Goal: Information Seeking & Learning: Learn about a topic

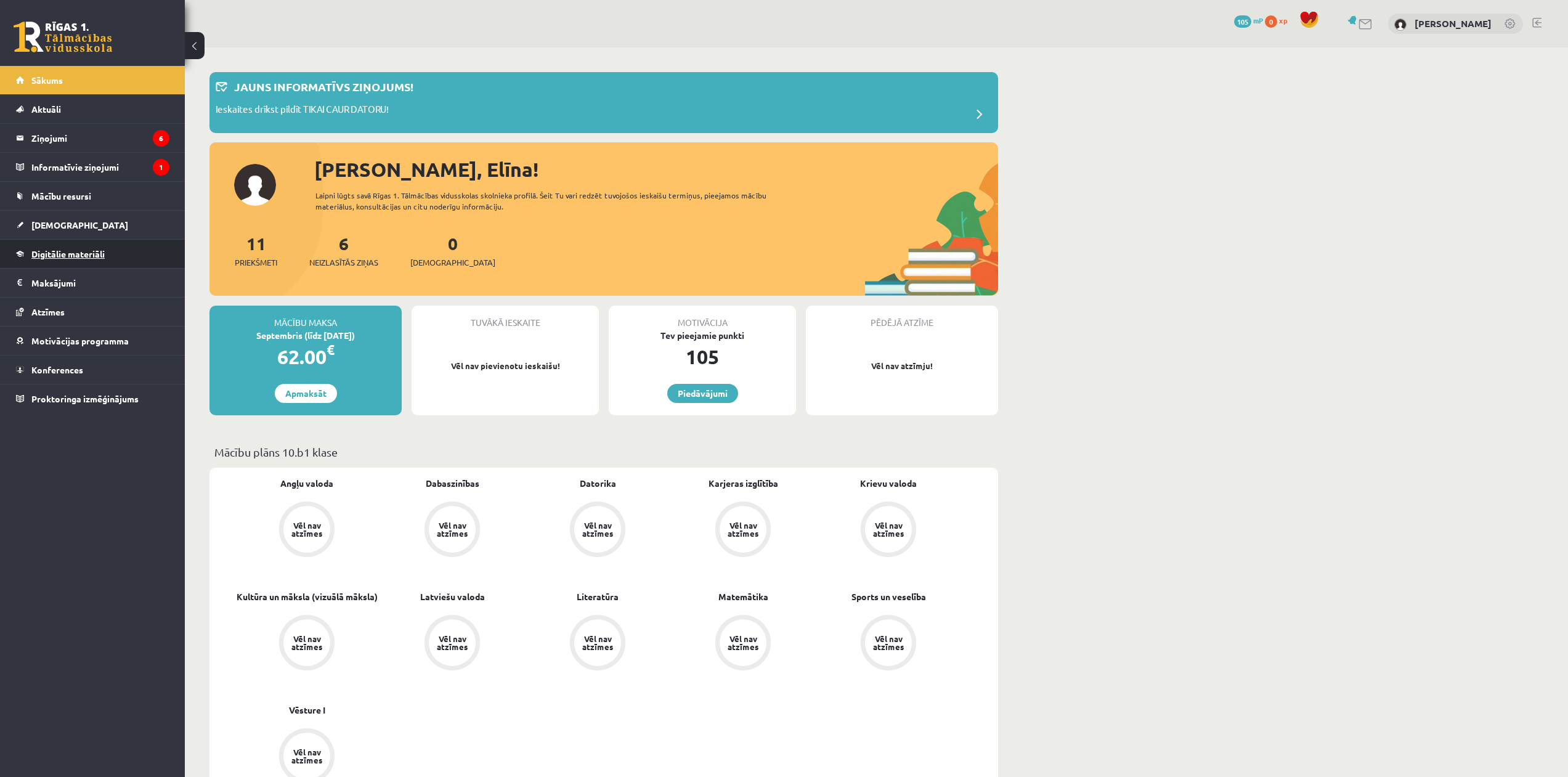
click at [89, 254] on span "Digitālie materiāli" at bounding box center [68, 254] width 73 height 11
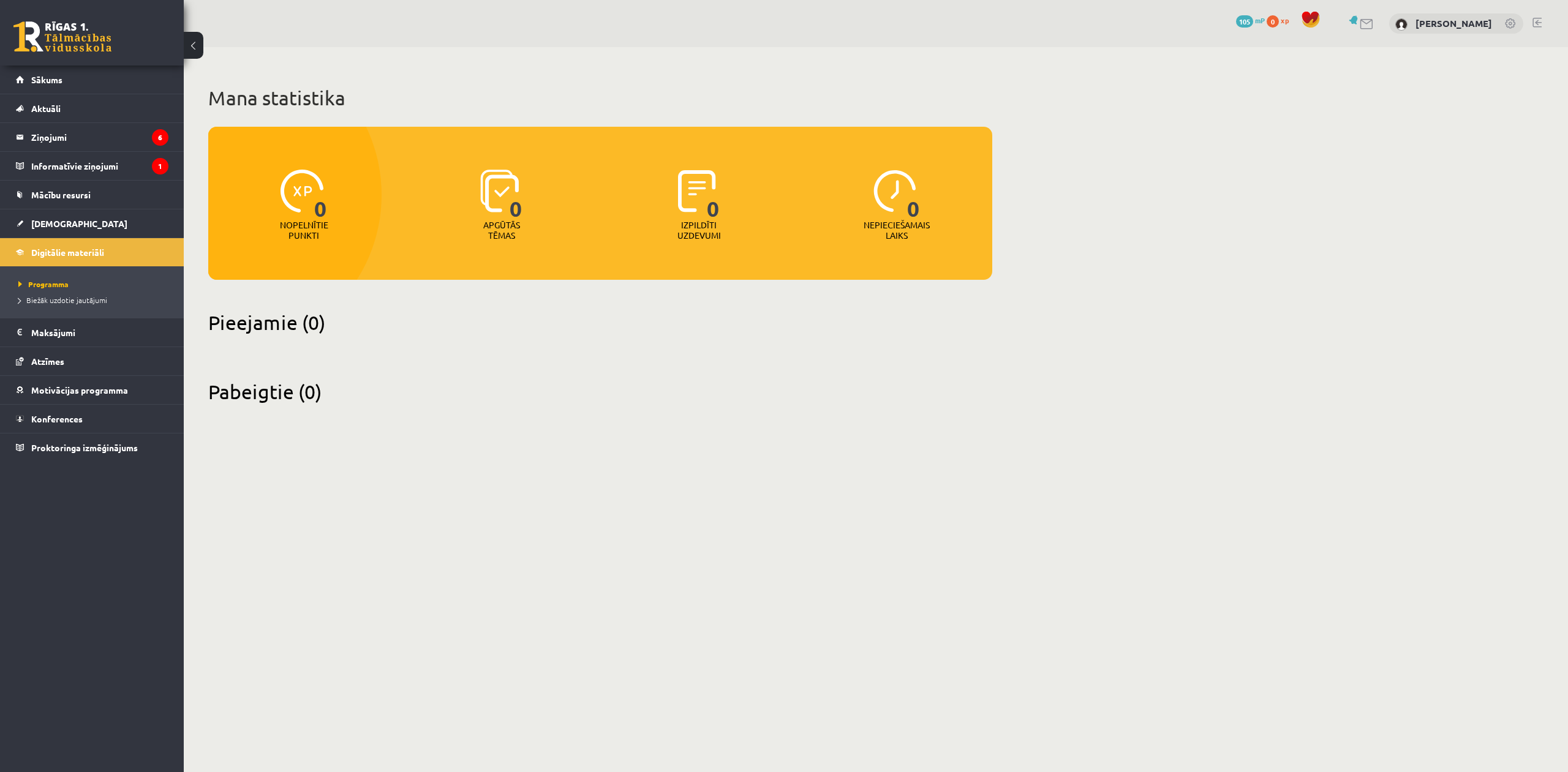
click at [295, 228] on p "Nopelnītie punkti" at bounding box center [304, 230] width 48 height 21
click at [472, 244] on div "0 Apgūtās tēmas" at bounding box center [501, 205] width 191 height 84
click at [45, 163] on legend "Informatīvie ziņojumi 1" at bounding box center [100, 165] width 137 height 28
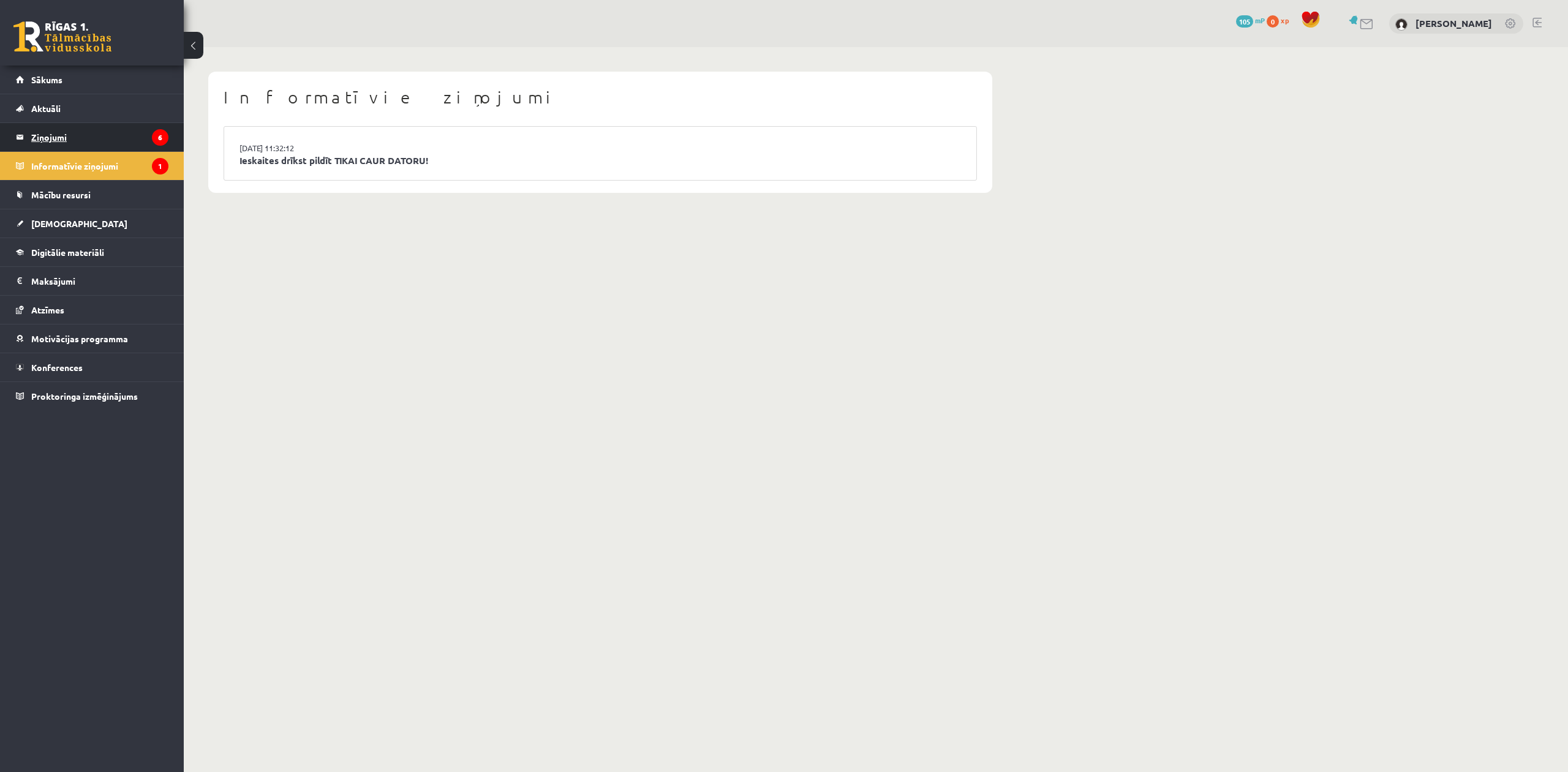
click at [75, 139] on legend "Ziņojumi 6" at bounding box center [100, 137] width 137 height 28
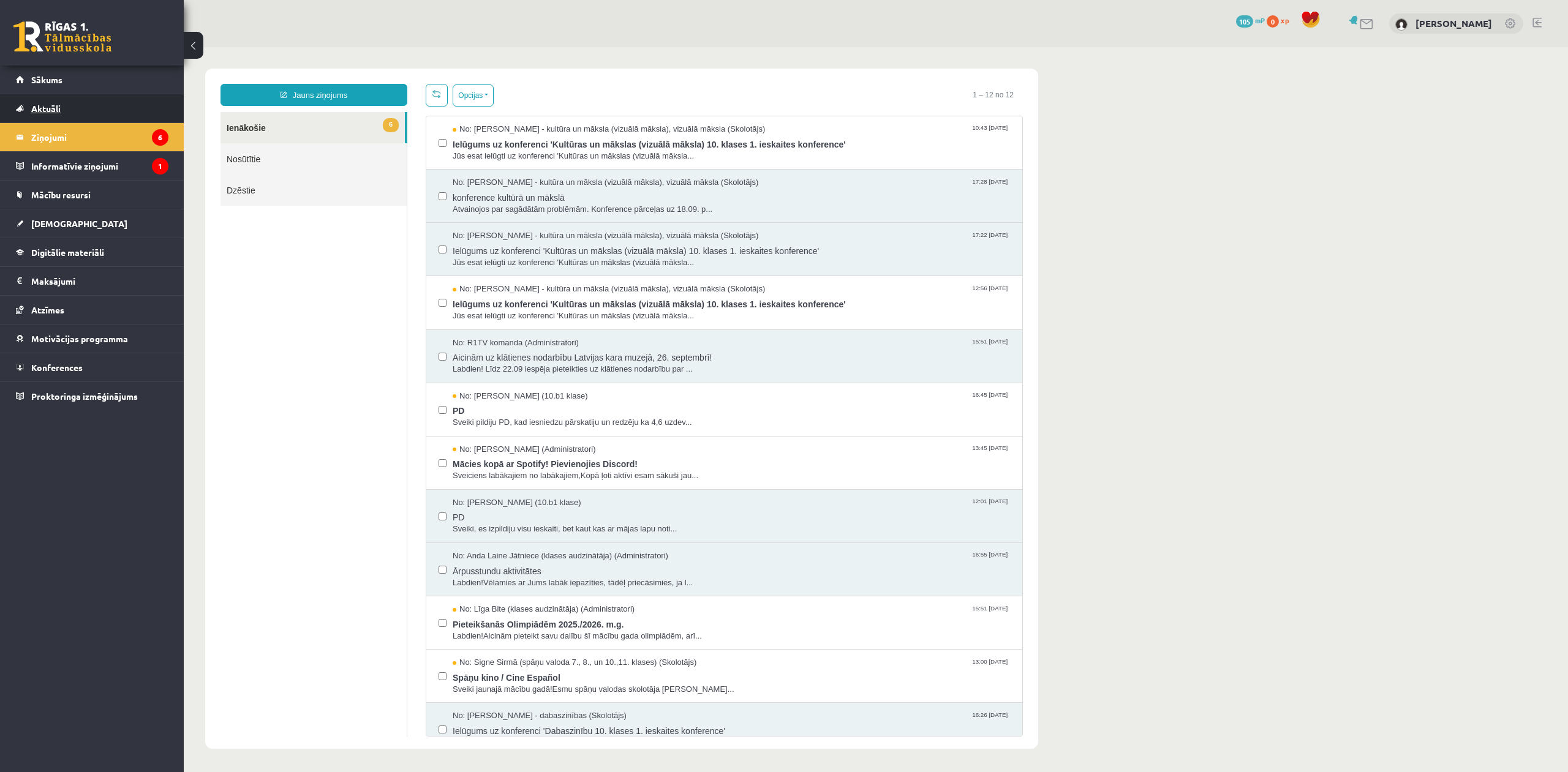
click at [117, 107] on link "Aktuāli" at bounding box center [91, 108] width 152 height 28
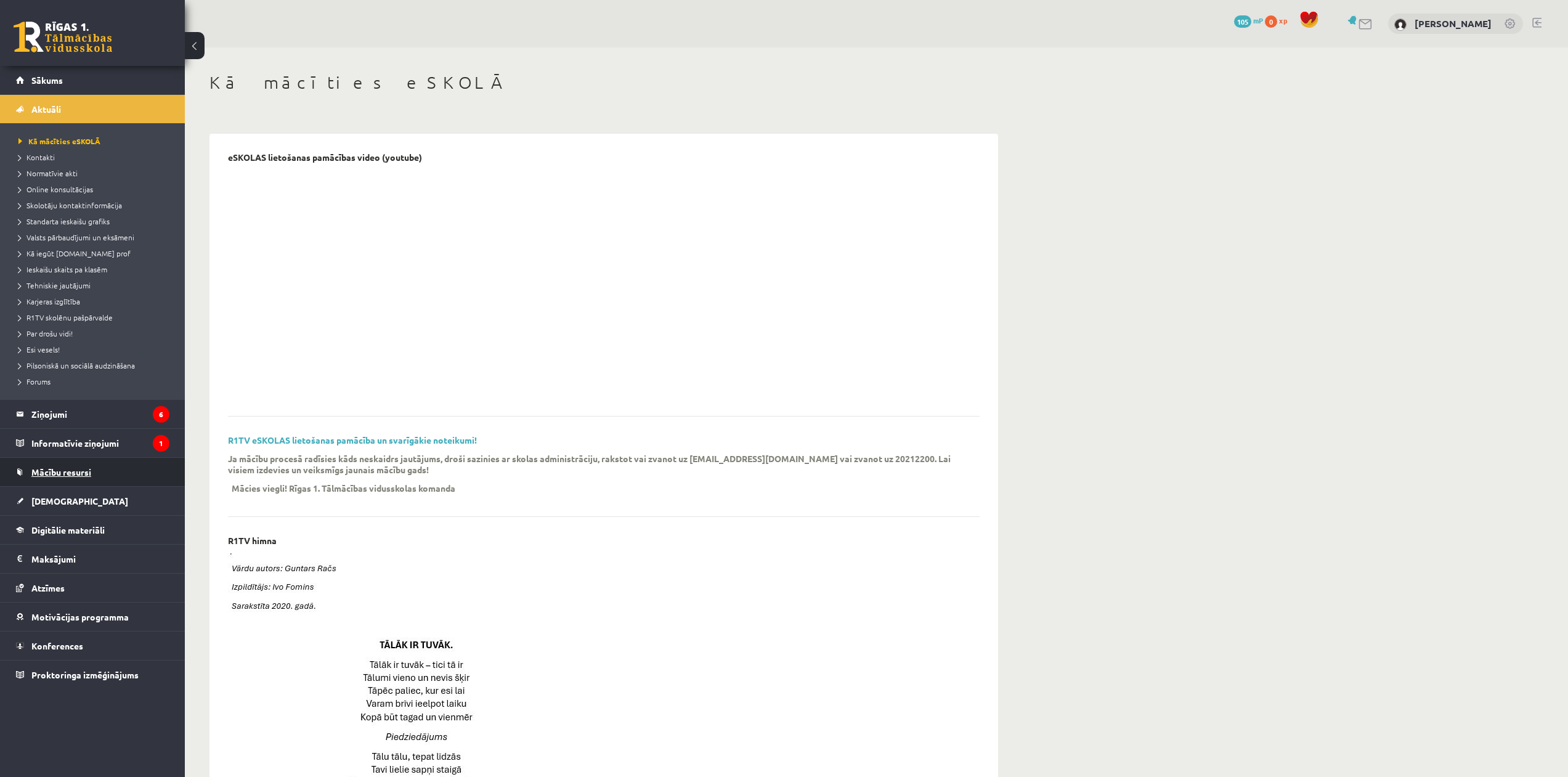
click at [96, 468] on link "Mācību resursi" at bounding box center [92, 472] width 153 height 28
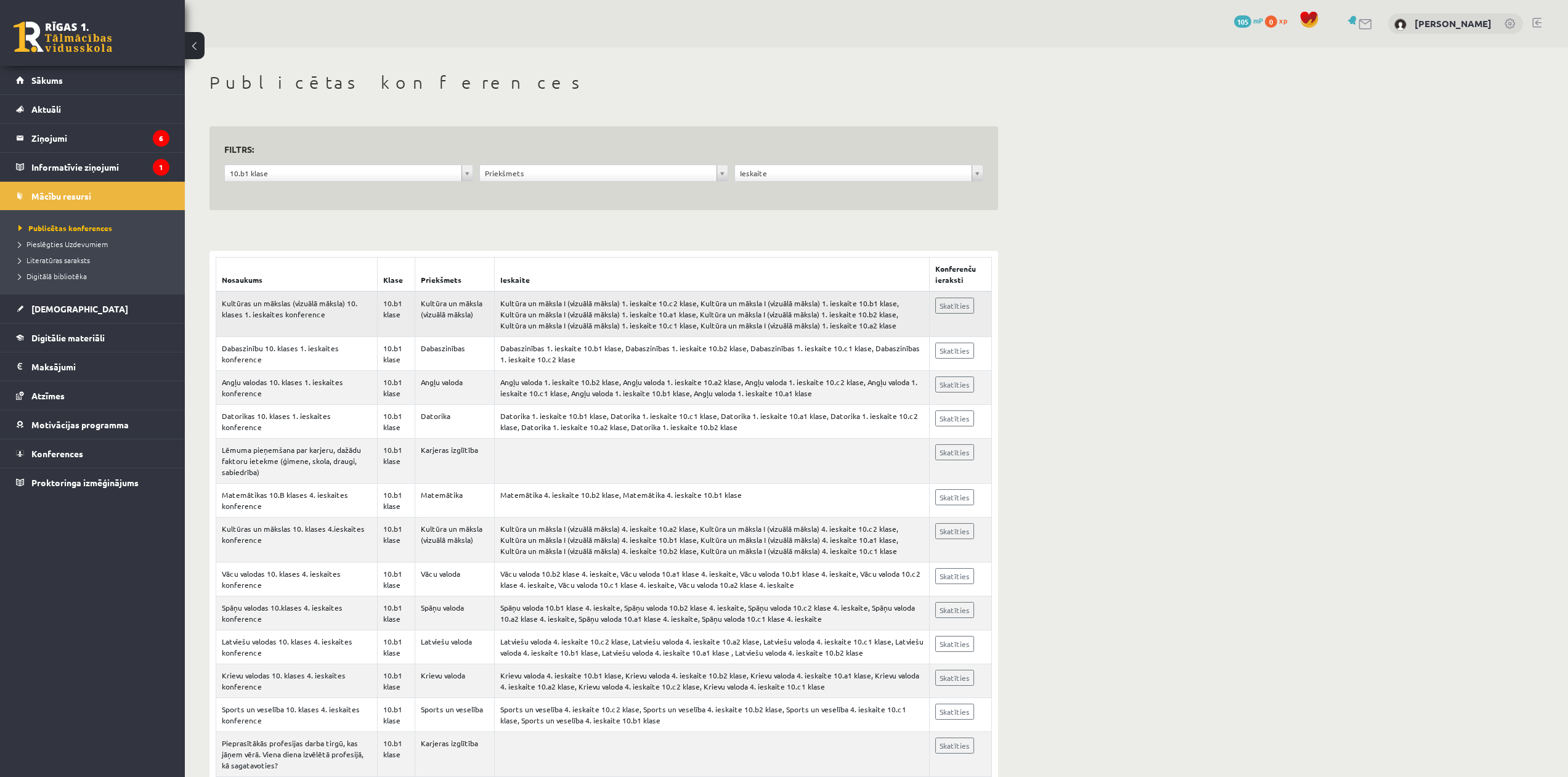
click at [458, 309] on td "Kultūra un māksla (vizuālā māksla)" at bounding box center [455, 314] width 80 height 46
click at [523, 300] on td "Kultūra un māksla I (vizuālā māksla) 1. ieskaite 10.c2 klase, Kultūra un māksla…" at bounding box center [712, 314] width 435 height 46
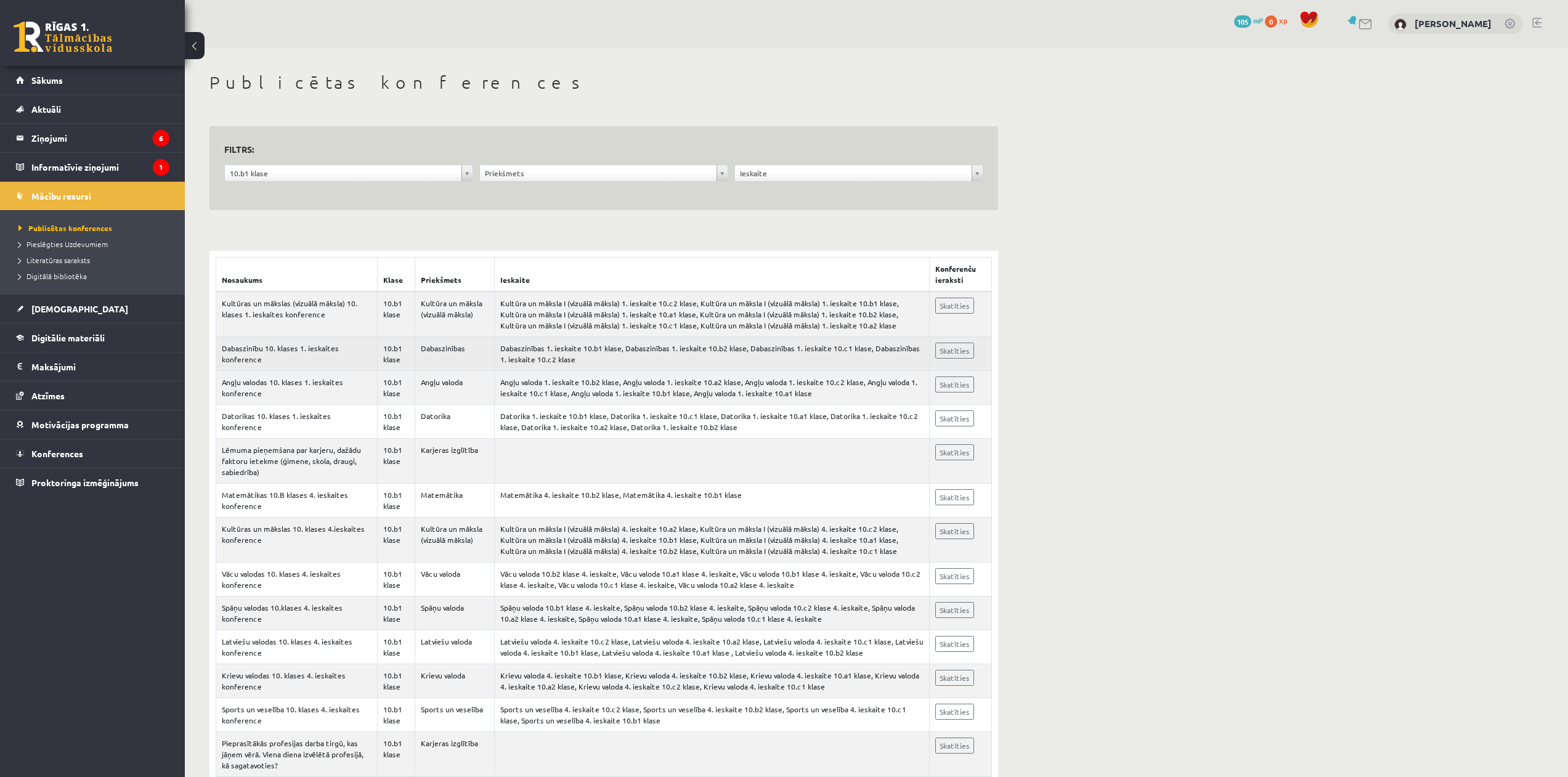
click at [513, 352] on td "Dabaszinības 1. ieskaite 10.b1 klase, Dabaszinības 1. ieskaite 10.b2 klase, Dab…" at bounding box center [712, 354] width 435 height 33
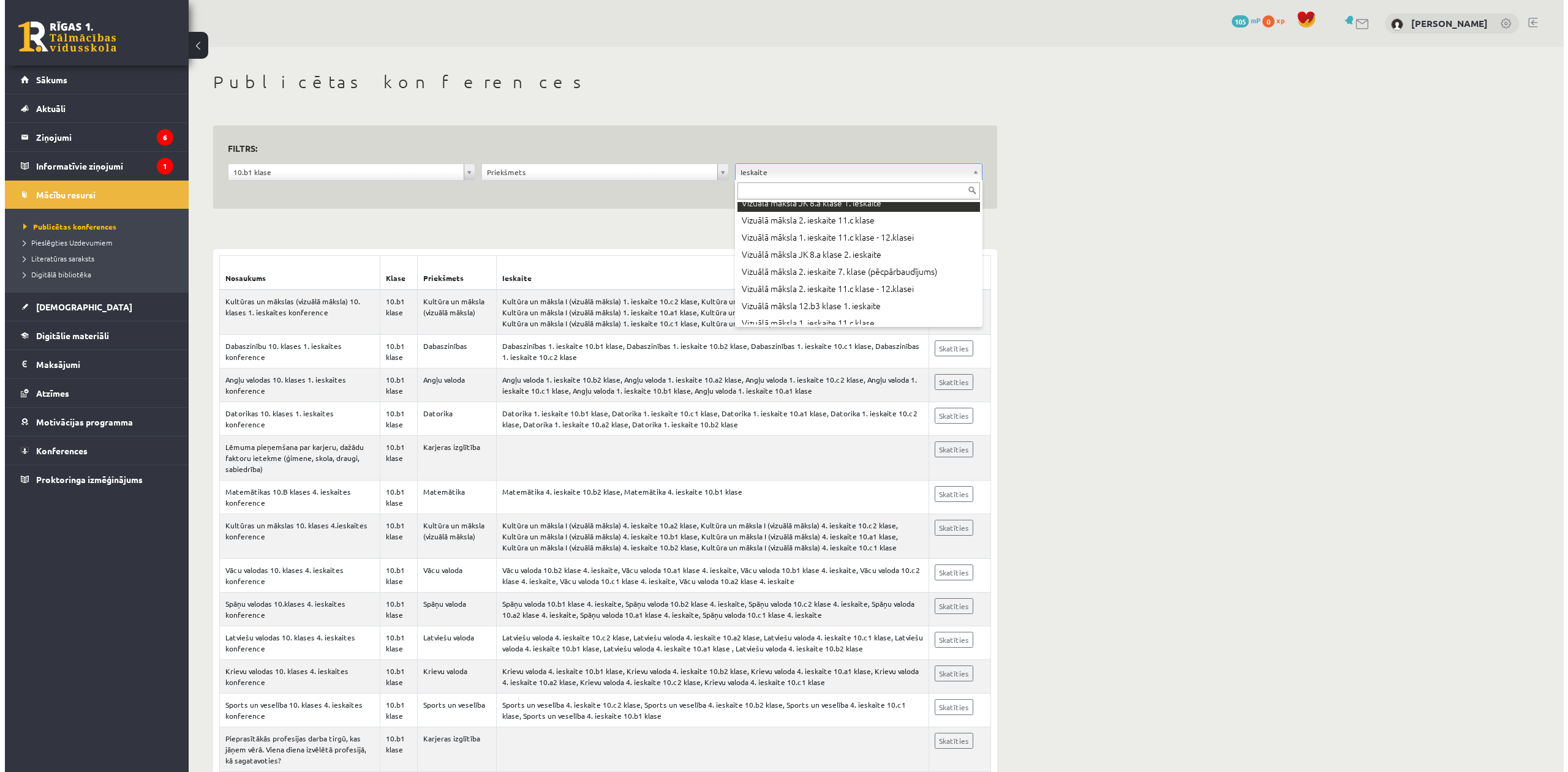
scroll to position [360, 0]
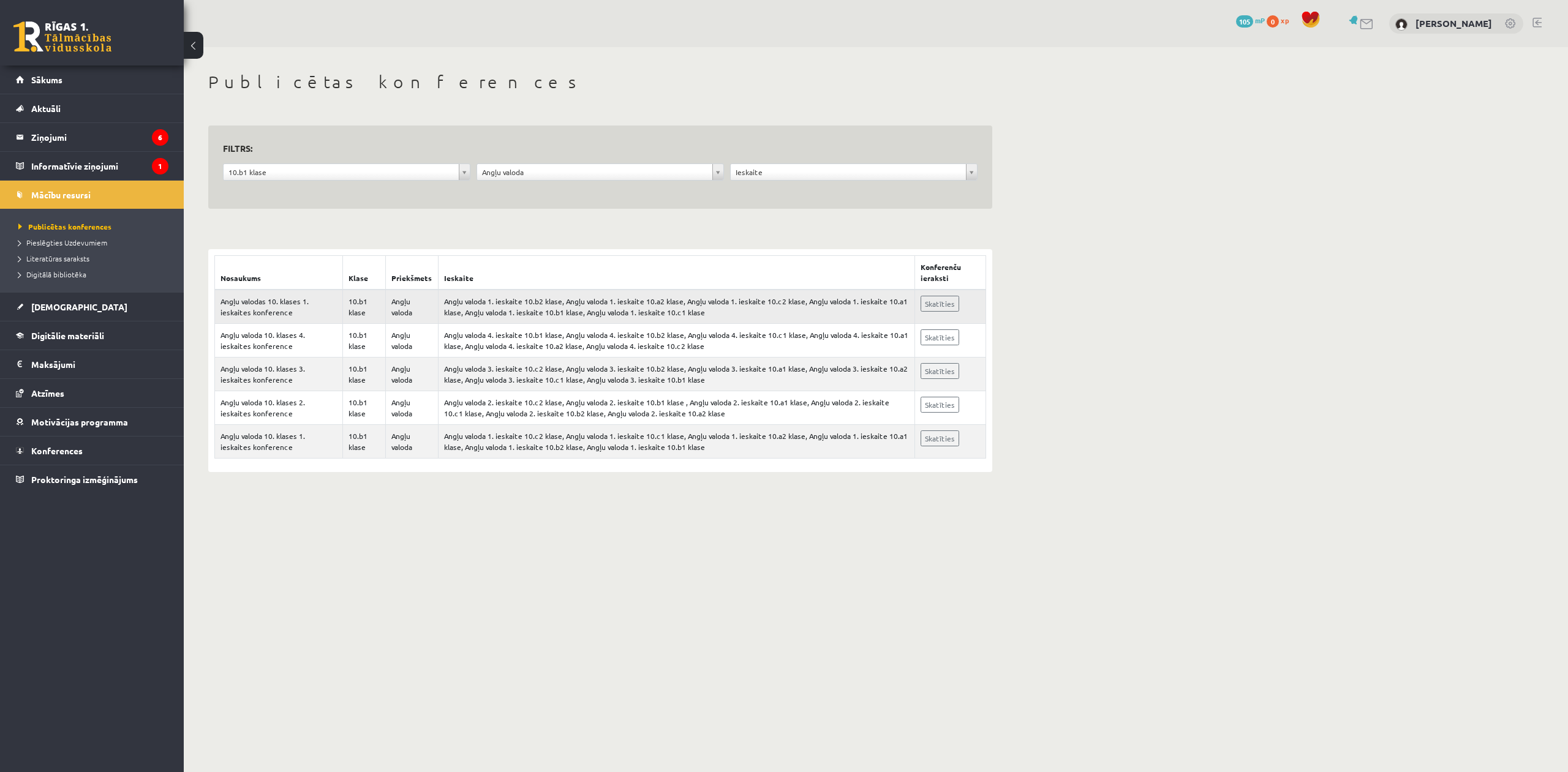
click at [517, 308] on td "Angļu valoda 1. ieskaite 10.b2 klase, Angļu valoda 1. ieskaite 10.a2 klase, Ang…" at bounding box center [677, 307] width 477 height 34
click at [361, 304] on td "10.b1 klase" at bounding box center [364, 307] width 43 height 34
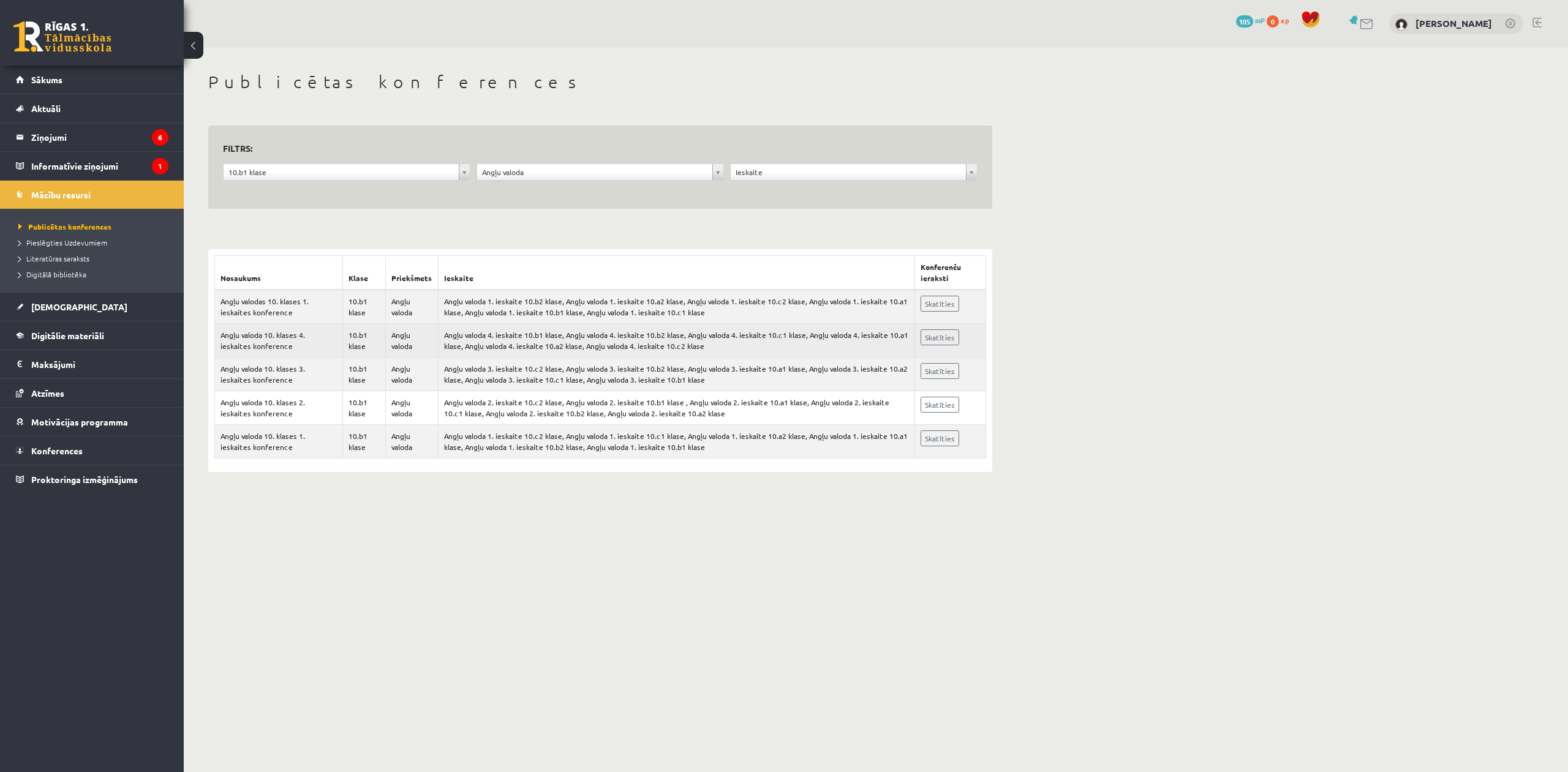
click at [362, 332] on td "10.b1 klase" at bounding box center [364, 341] width 43 height 33
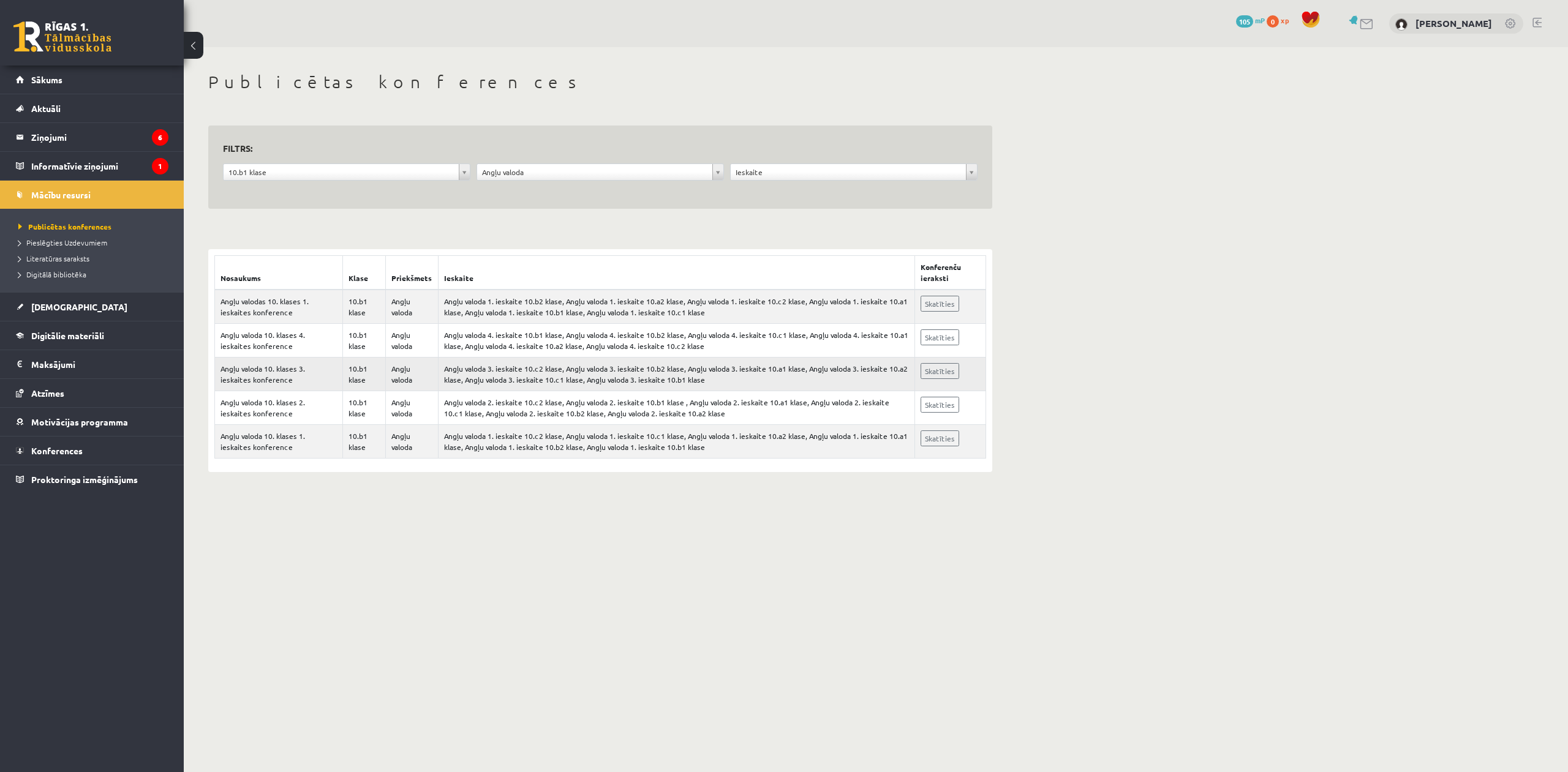
click at [351, 366] on td "10.b1 klase" at bounding box center [364, 374] width 43 height 33
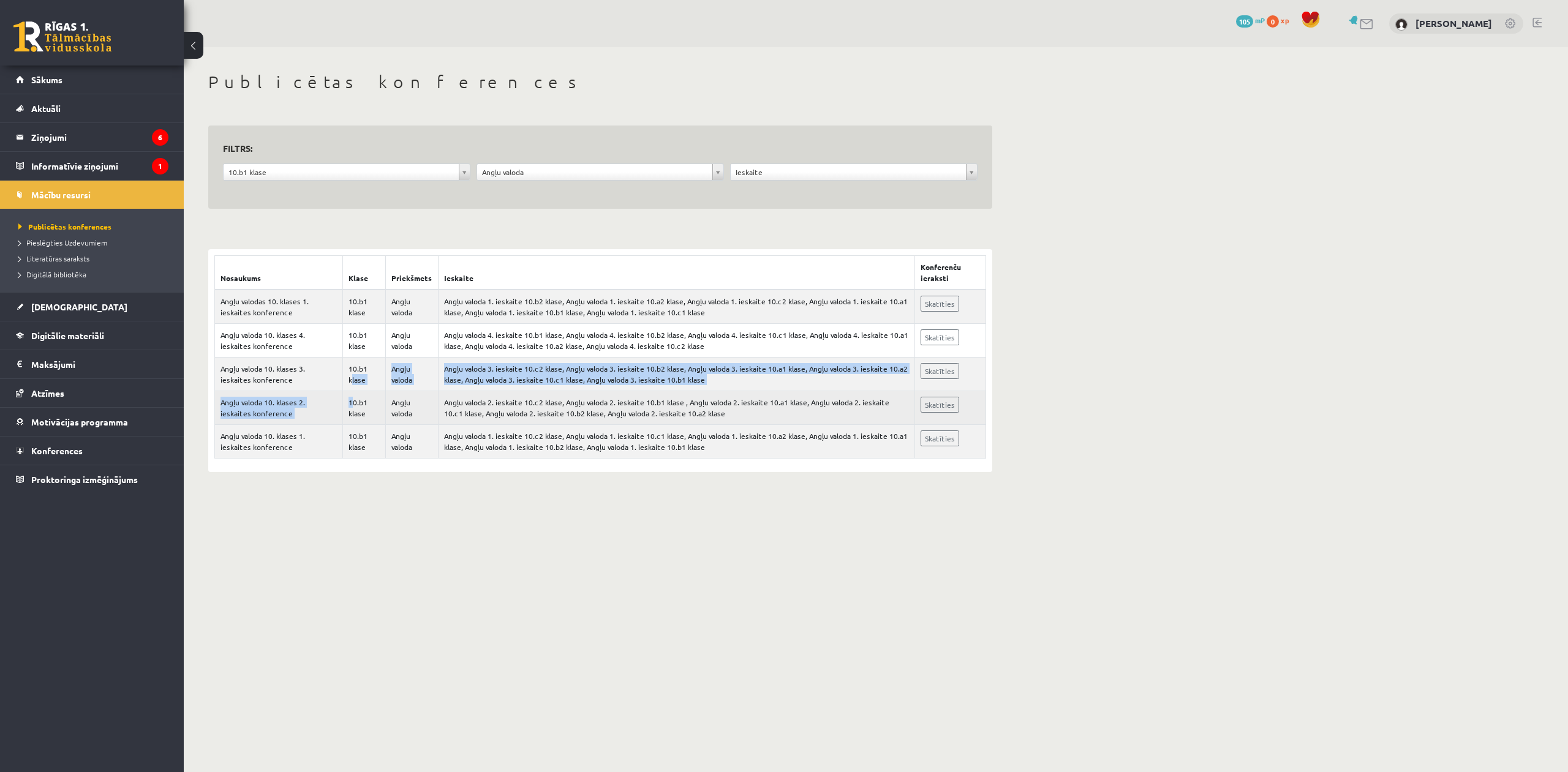
drag, startPoint x: 350, startPoint y: 390, endPoint x: 343, endPoint y: 410, distance: 21.2
click at [348, 392] on tbody "Angļu valodas 10. klases 1. ieskaites konference 10.b1 klase Angļu valoda Angļu…" at bounding box center [601, 374] width 772 height 169
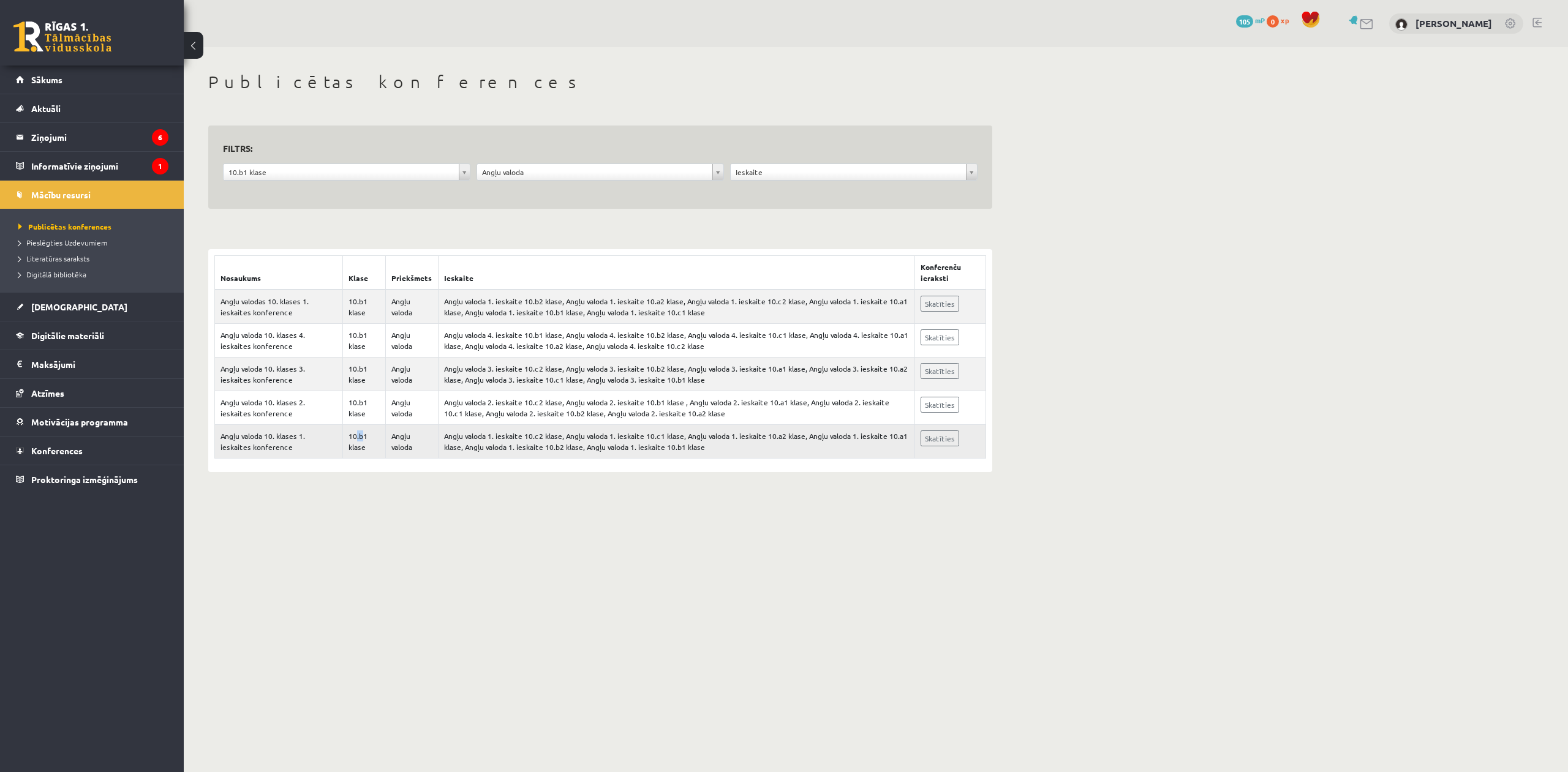
drag, startPoint x: 361, startPoint y: 434, endPoint x: 360, endPoint y: 427, distance: 7.1
click at [360, 428] on td "10.b1 klase" at bounding box center [364, 441] width 43 height 33
click at [78, 311] on link "[DEMOGRAPHIC_DATA]" at bounding box center [91, 307] width 152 height 28
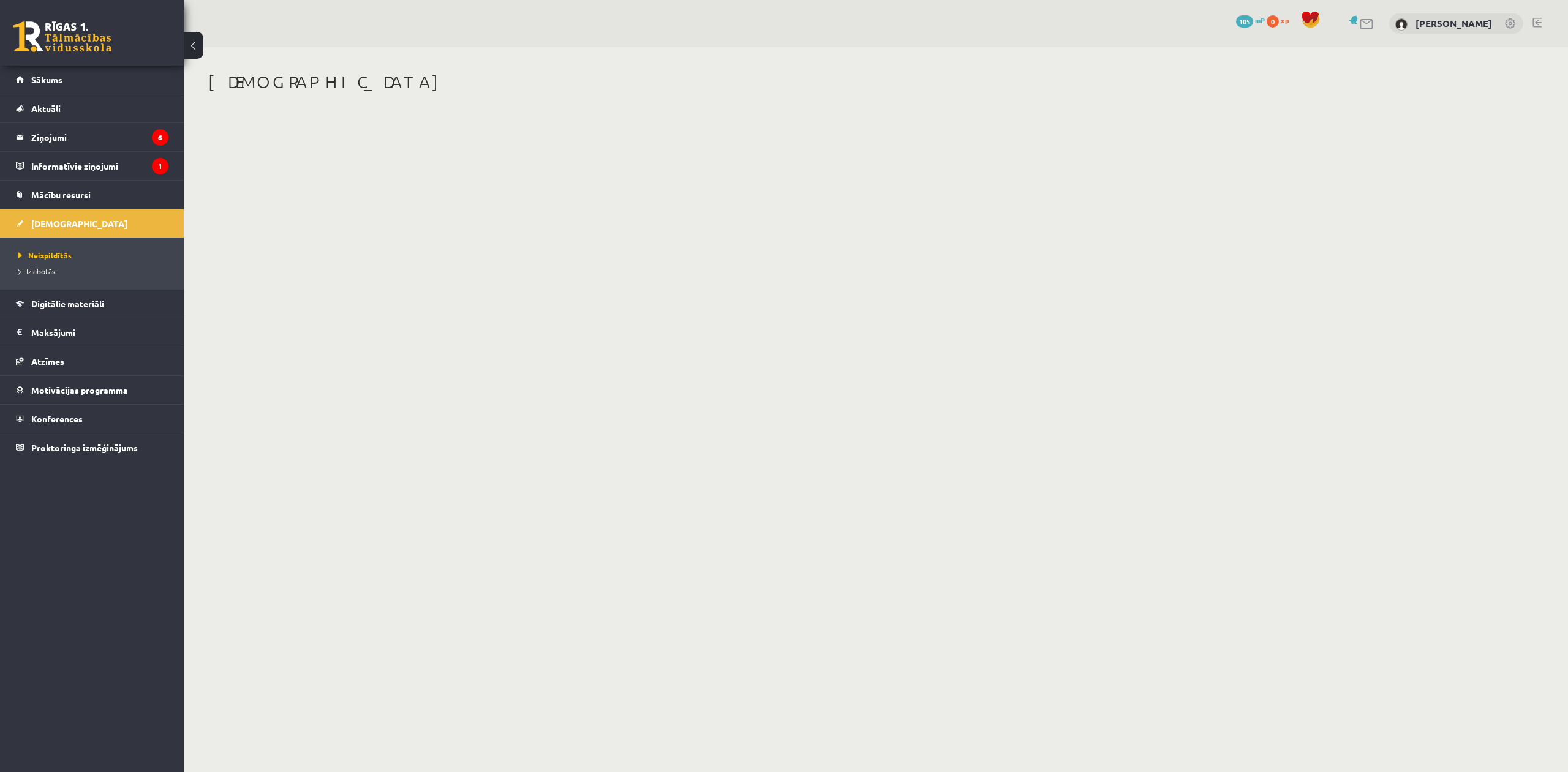
click at [405, 193] on body "0 Dāvanas 105 mP 0 xp Elīna Damberga Sākums Aktuāli Kā mācīties eSKOLĀ Kontakti…" at bounding box center [784, 386] width 1568 height 772
drag, startPoint x: 399, startPoint y: 199, endPoint x: 386, endPoint y: 202, distance: 13.3
click at [399, 202] on body "0 Dāvanas 105 mP 0 xp Elīna Damberga Sākums Aktuāli Kā mācīties eSKOLĀ Kontakti…" at bounding box center [784, 386] width 1568 height 772
click at [88, 315] on link "Digitālie materiāli" at bounding box center [91, 304] width 152 height 28
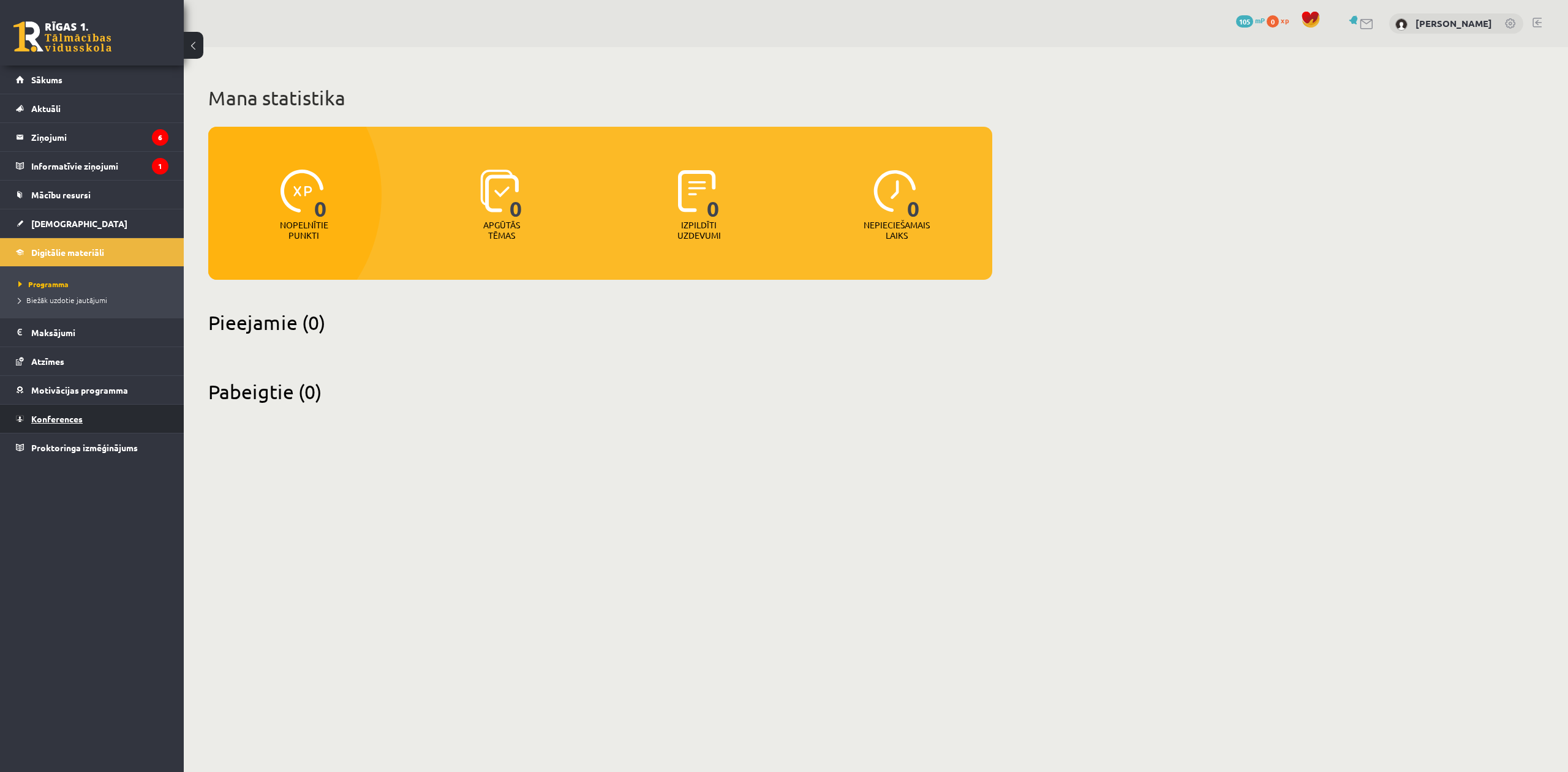
click at [37, 415] on span "Konferences" at bounding box center [57, 418] width 52 height 11
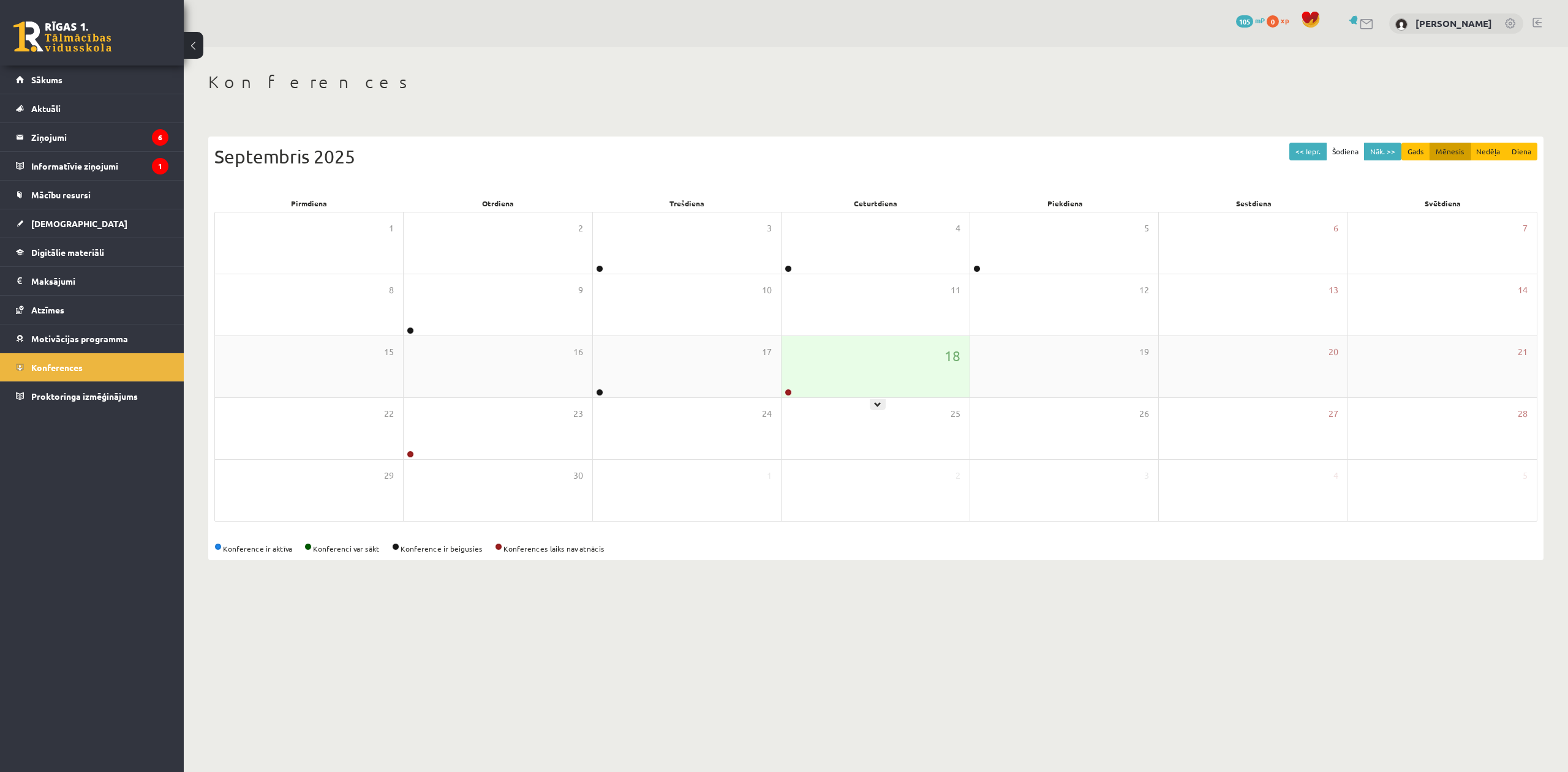
click at [817, 353] on div "18" at bounding box center [876, 367] width 188 height 61
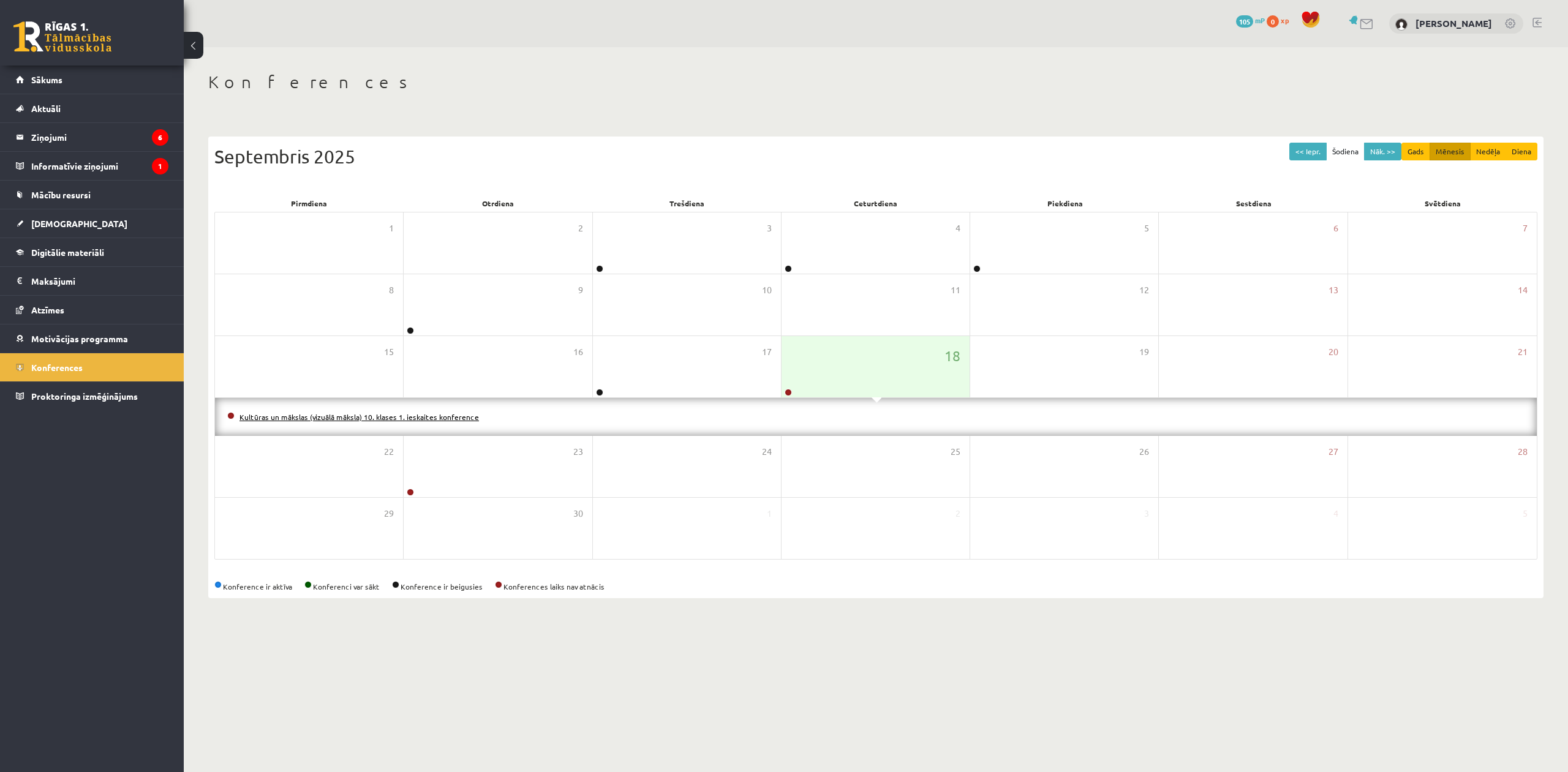
click at [429, 416] on link "Kultūras un mākslas (vizuālā māksla) 10. klases 1. ieskaites konference" at bounding box center [359, 416] width 239 height 10
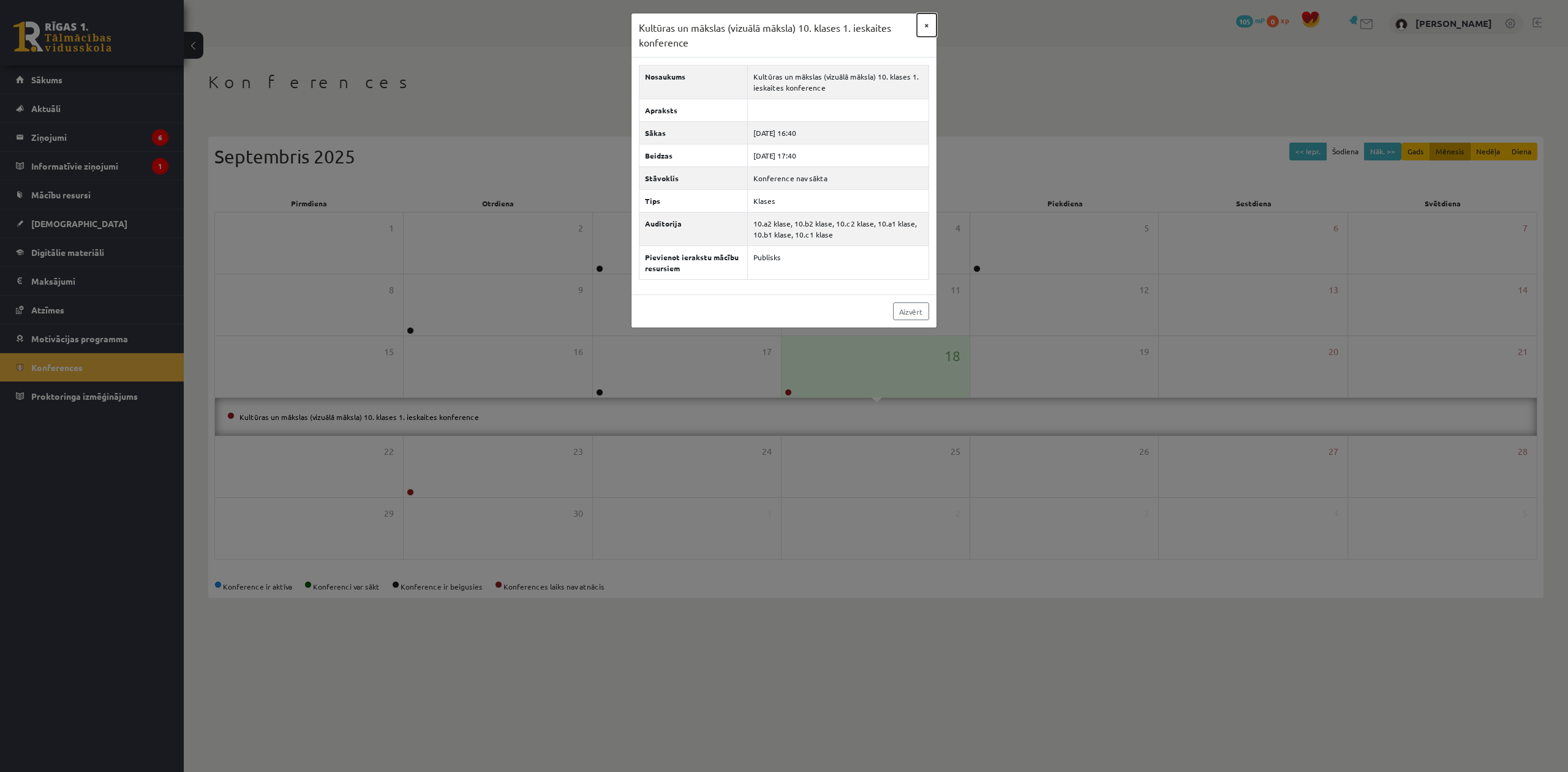
click at [925, 22] on button "×" at bounding box center [926, 25] width 19 height 23
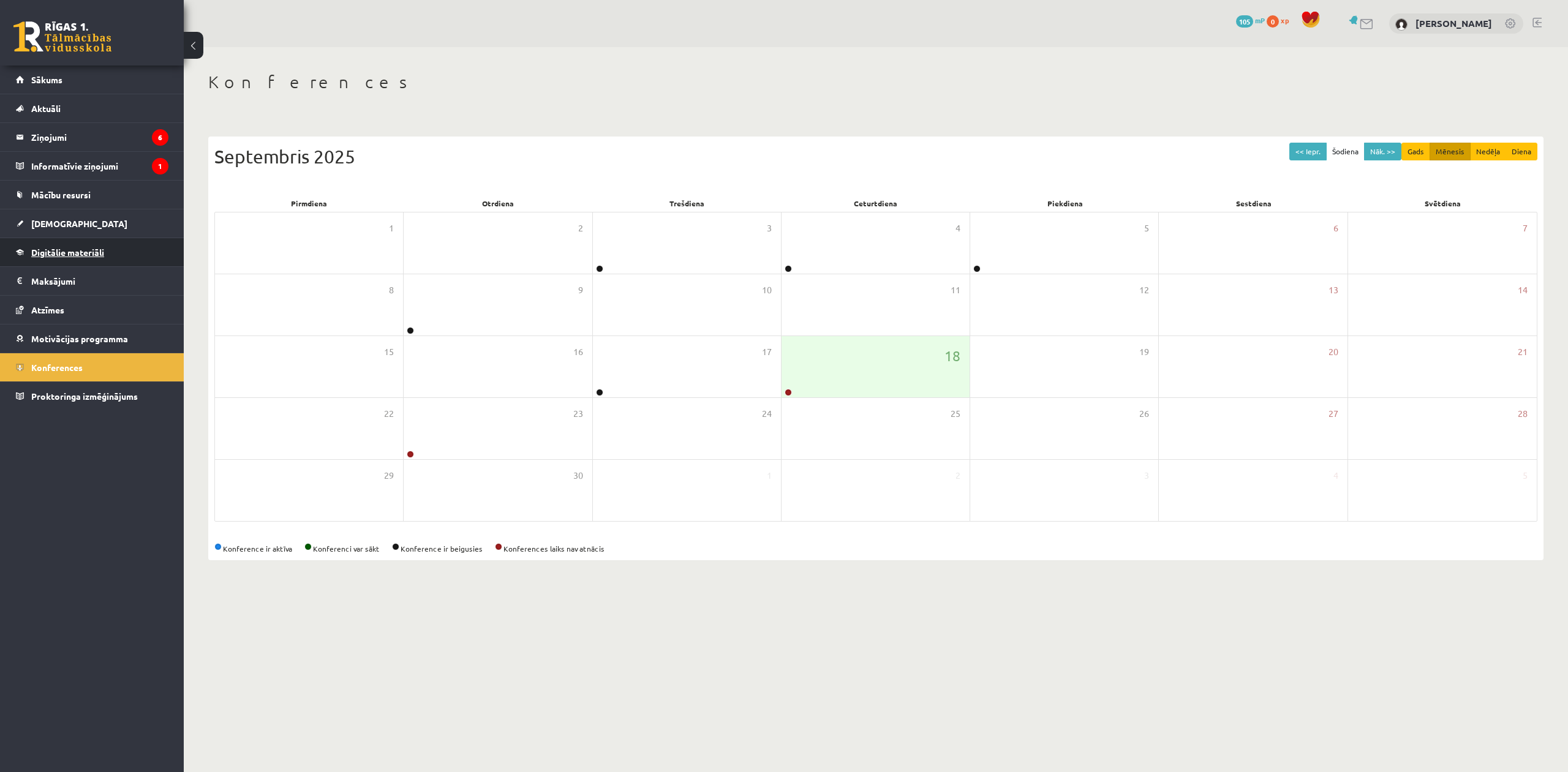
click at [62, 249] on span "Digitālie materiāli" at bounding box center [67, 252] width 73 height 11
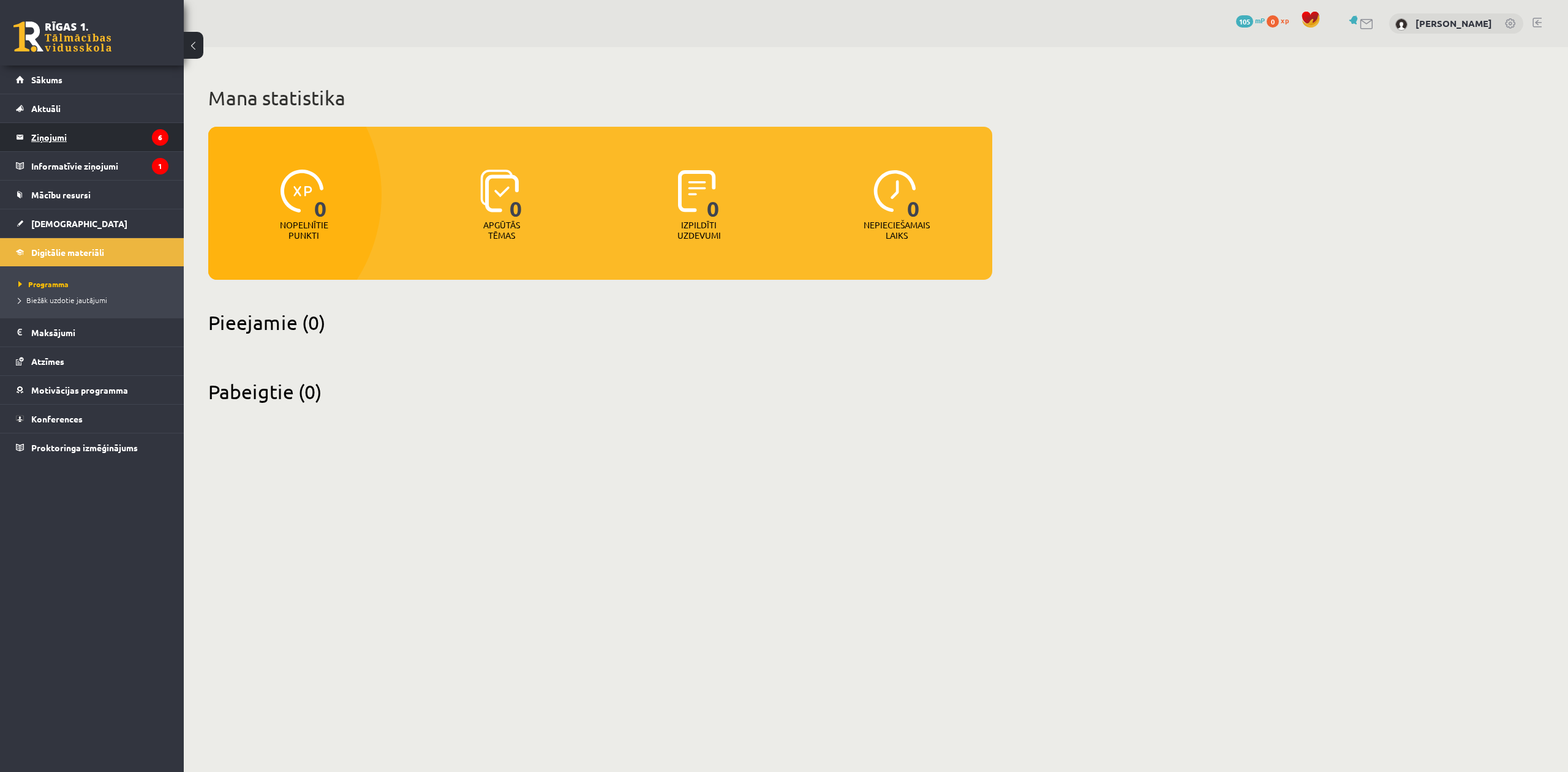
click at [97, 137] on legend "Ziņojumi 6" at bounding box center [100, 137] width 137 height 28
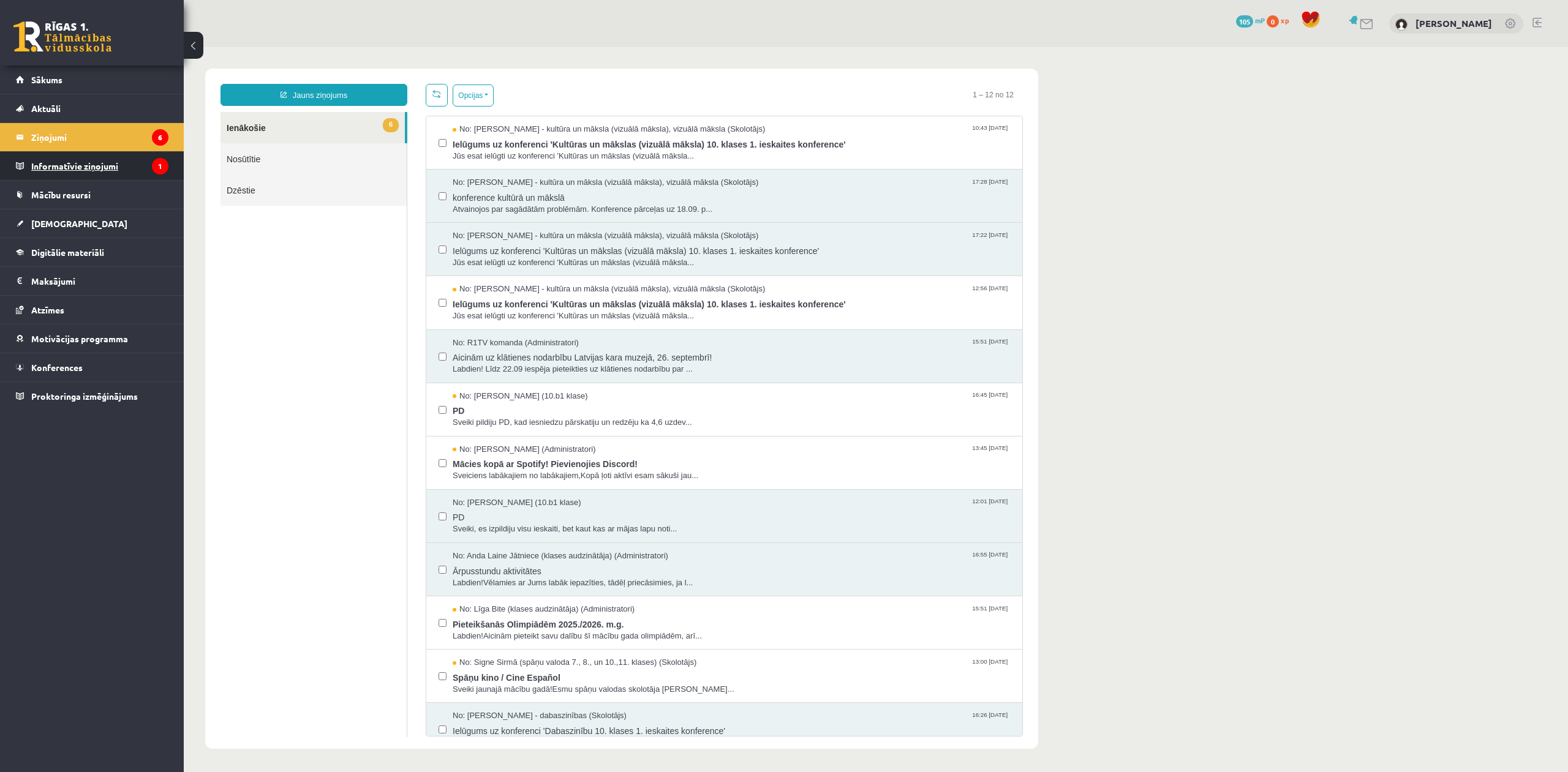
click at [108, 164] on legend "Informatīvie ziņojumi 1" at bounding box center [100, 165] width 137 height 28
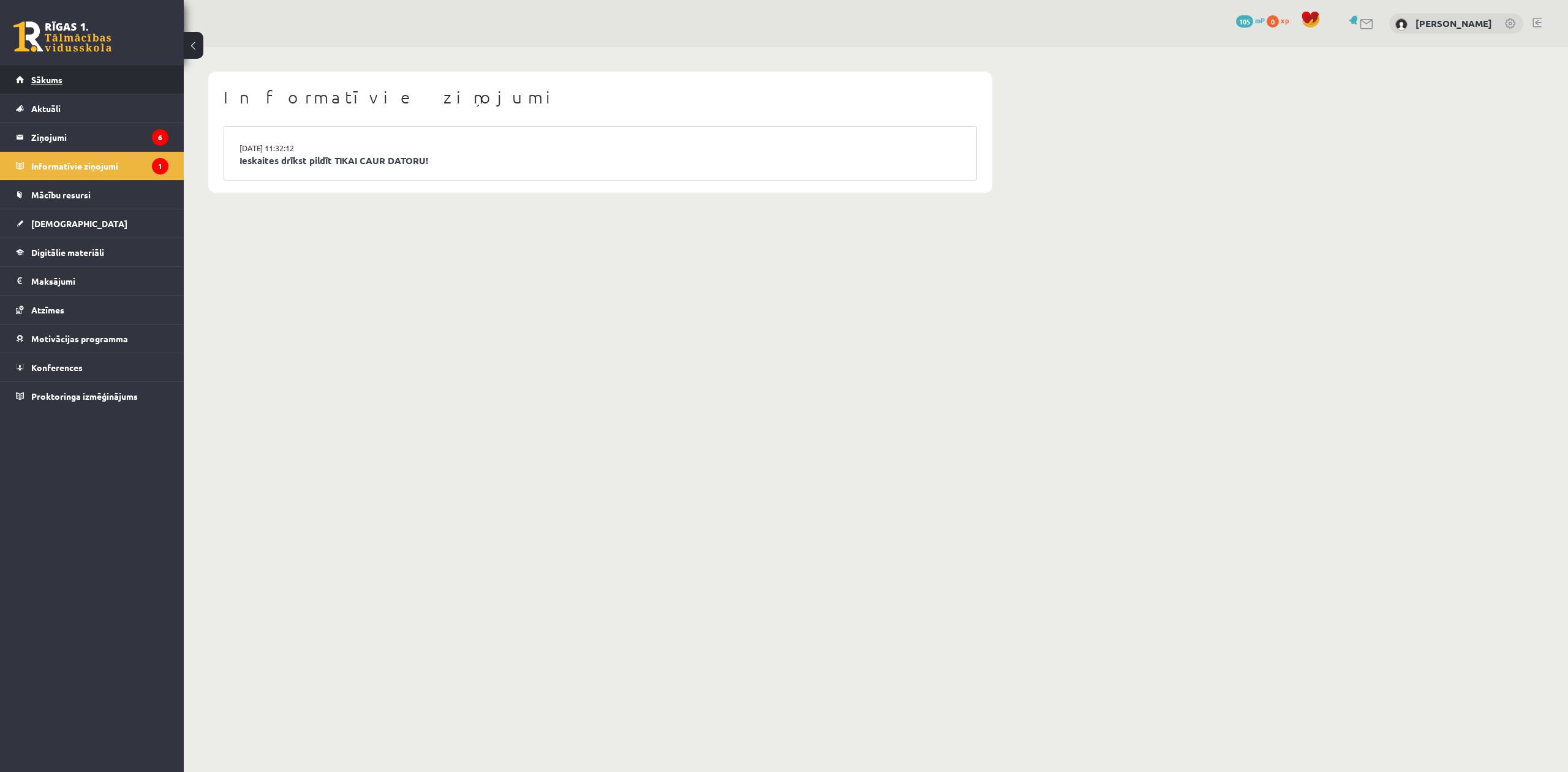
click at [46, 72] on link "Sākums" at bounding box center [91, 79] width 152 height 28
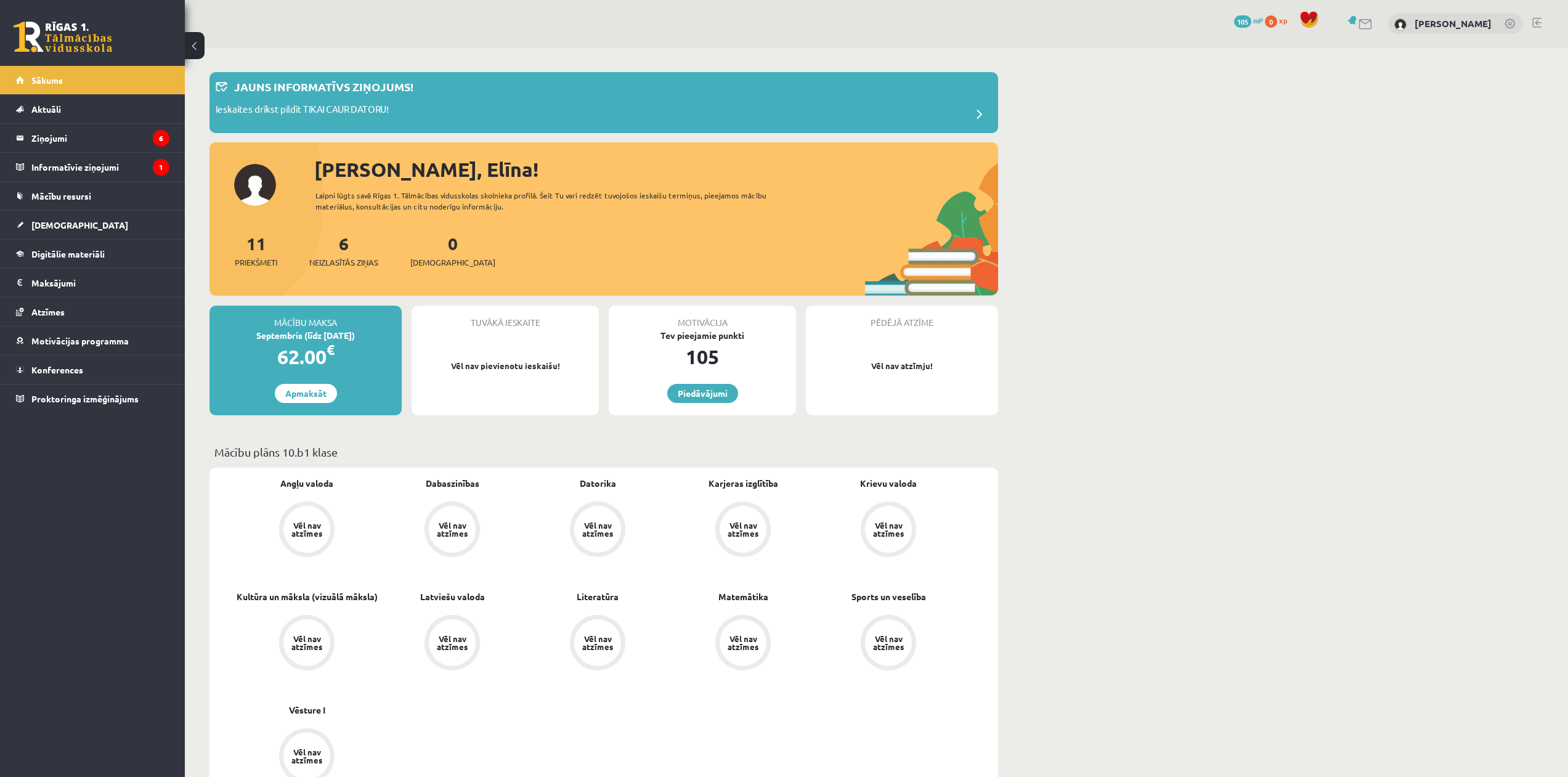
click at [134, 42] on div "0 Dāvanas 105 mP 0 xp" at bounding box center [92, 33] width 185 height 66
drag, startPoint x: 196, startPoint y: 47, endPoint x: 224, endPoint y: 50, distance: 28.2
click at [224, 50] on div "0 Dāvanas 105 mP 0 xp [PERSON_NAME] Jauns informatīvs ziņojums! Ieskaites drīks…" at bounding box center [876, 748] width 1383 height 1497
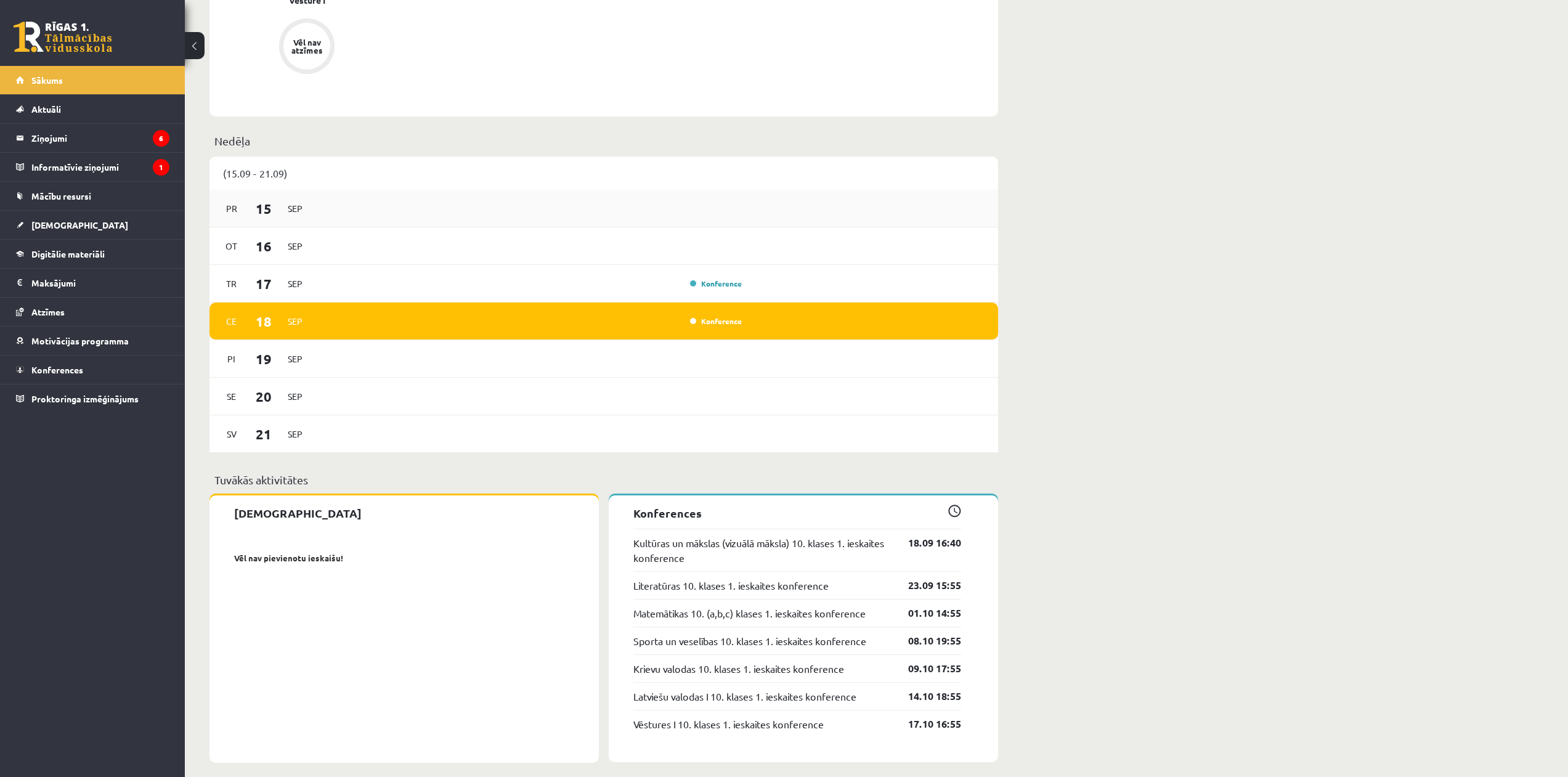
scroll to position [722, 0]
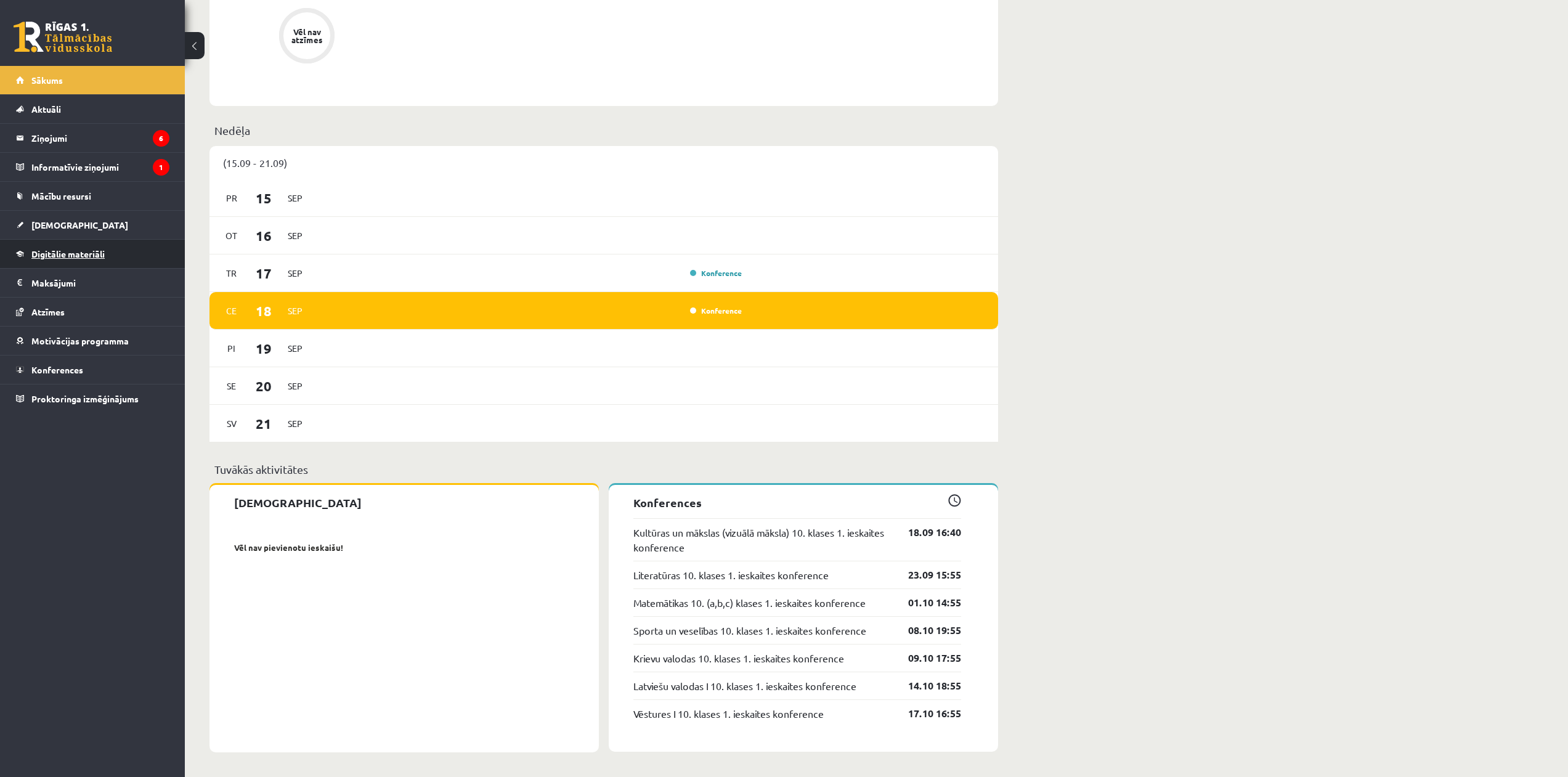
click at [103, 252] on span "Digitālie materiāli" at bounding box center [68, 254] width 73 height 11
